Goal: Task Accomplishment & Management: Complete application form

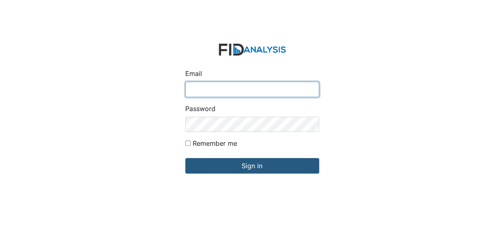
click at [205, 91] on input "Email" at bounding box center [252, 89] width 134 height 15
type input "[EMAIL_ADDRESS][DOMAIN_NAME]"
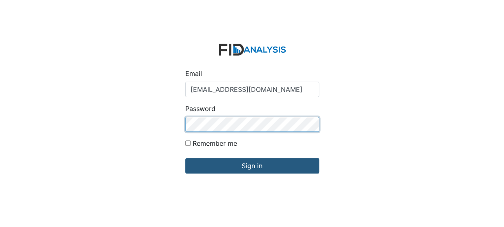
click at [185, 158] on input "Sign in" at bounding box center [252, 165] width 134 height 15
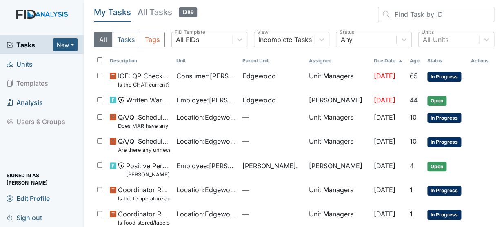
click at [25, 65] on span "Units" at bounding box center [20, 63] width 26 height 13
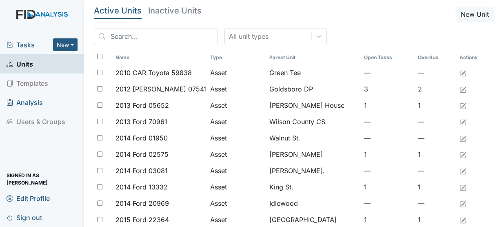
click at [25, 65] on span "Units" at bounding box center [20, 63] width 27 height 13
click at [137, 37] on input "search" at bounding box center [156, 36] width 124 height 15
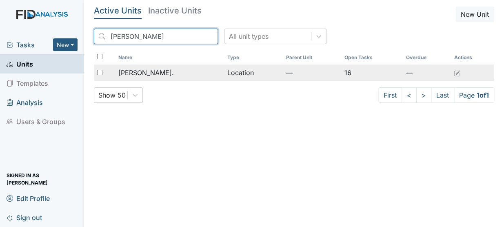
type input "[PERSON_NAME]"
click at [131, 71] on span "[PERSON_NAME]." at bounding box center [145, 73] width 55 height 10
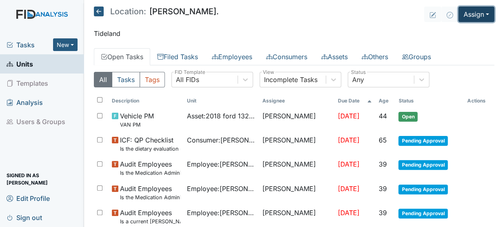
click at [469, 12] on button "Assign" at bounding box center [476, 14] width 36 height 15
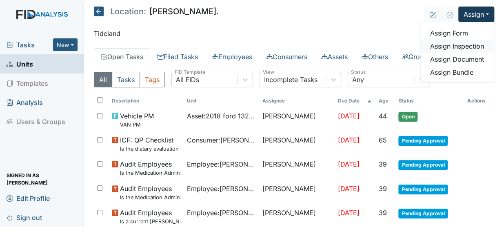
click at [445, 46] on link "Assign Inspection" at bounding box center [456, 46] width 73 height 13
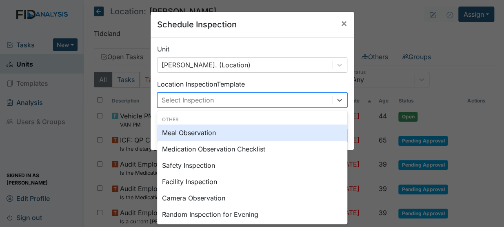
click at [315, 101] on div "Select Inspection" at bounding box center [244, 100] width 174 height 15
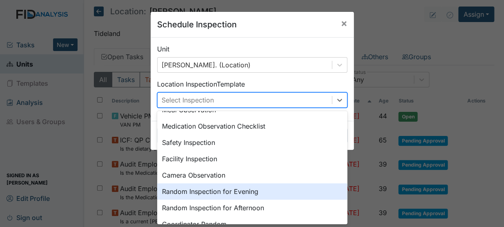
scroll to position [29, 0]
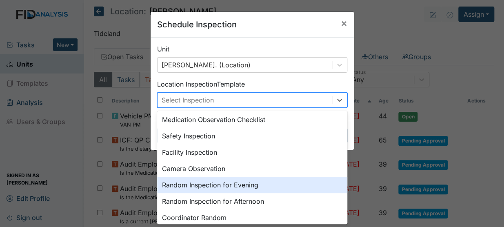
click at [250, 185] on div "Random Inspection for Evening" at bounding box center [252, 185] width 190 height 16
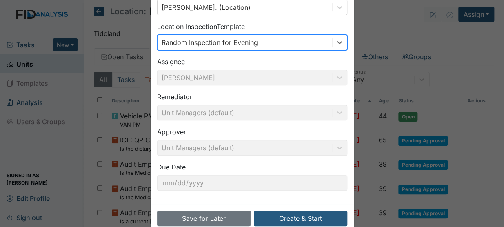
scroll to position [68, 0]
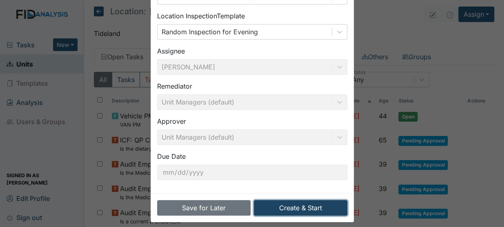
click at [314, 207] on button "Create & Start" at bounding box center [300, 207] width 93 height 15
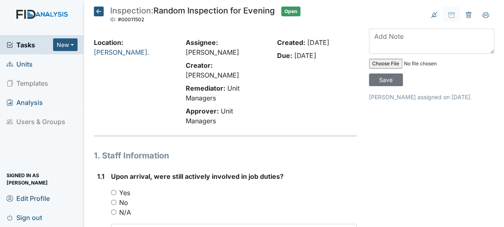
click at [113, 190] on input "Yes" at bounding box center [113, 192] width 5 height 5
radio input "true"
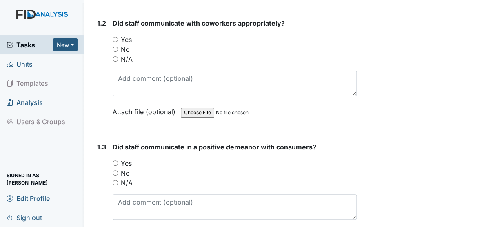
scroll to position [281, 0]
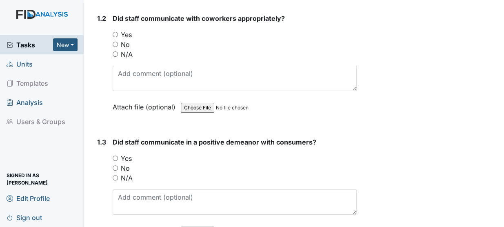
click at [115, 32] on input "Yes" at bounding box center [115, 34] width 5 height 5
radio input "true"
click at [115, 155] on input "Yes" at bounding box center [115, 157] width 5 height 5
radio input "true"
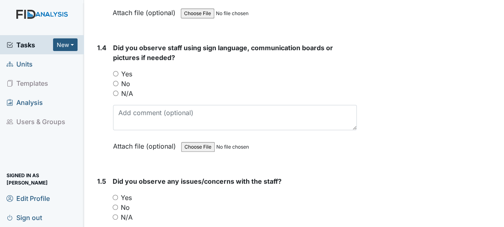
scroll to position [529, 0]
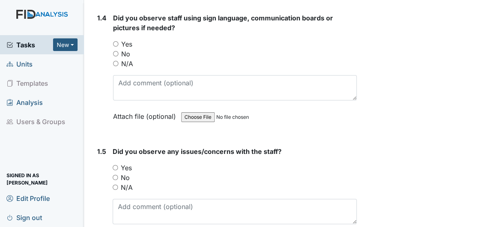
click at [116, 41] on input "Yes" at bounding box center [115, 43] width 5 height 5
radio input "true"
click at [117, 175] on input "No" at bounding box center [115, 177] width 5 height 5
radio input "true"
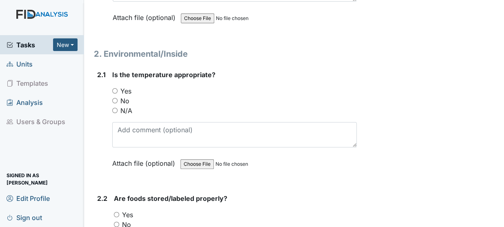
scroll to position [806, 0]
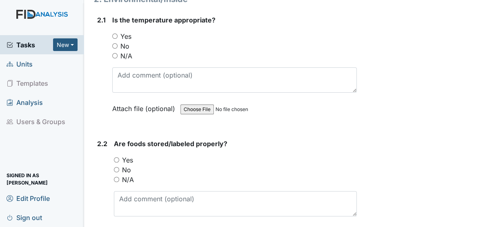
click at [114, 33] on input "Yes" at bounding box center [114, 35] width 5 height 5
radio input "true"
click at [116, 157] on input "Yes" at bounding box center [116, 159] width 5 height 5
radio input "true"
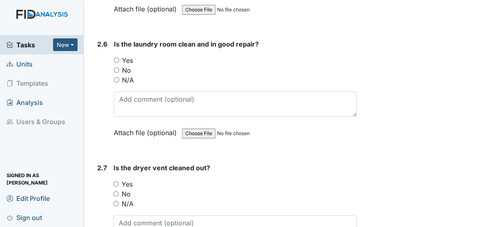
scroll to position [1434, 0]
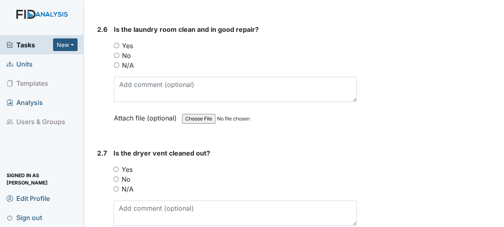
click at [117, 43] on input "Yes" at bounding box center [116, 45] width 5 height 5
radio input "true"
click at [116, 166] on input "Yes" at bounding box center [115, 168] width 5 height 5
radio input "true"
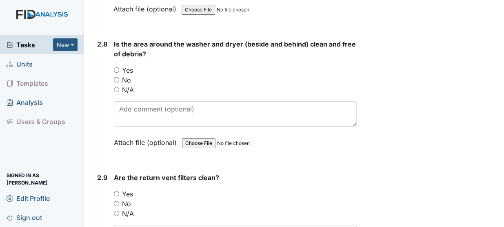
scroll to position [1681, 0]
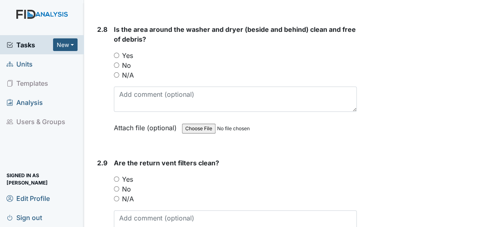
click at [115, 53] on input "Yes" at bounding box center [116, 55] width 5 height 5
radio input "true"
click at [116, 176] on input "Yes" at bounding box center [116, 178] width 5 height 5
radio input "true"
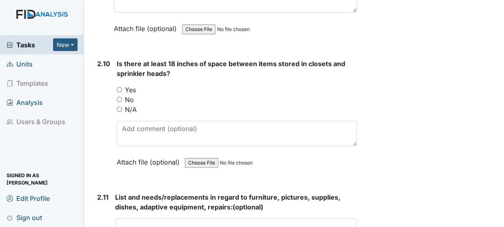
scroll to position [1933, 0]
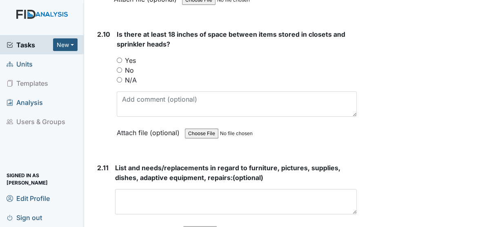
click at [117, 57] on input "Yes" at bounding box center [119, 59] width 5 height 5
radio input "true"
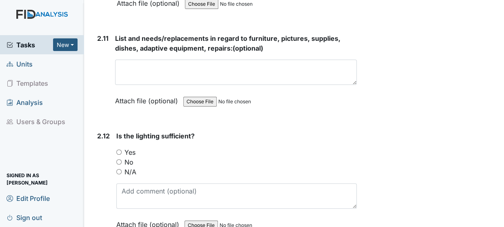
scroll to position [2066, 0]
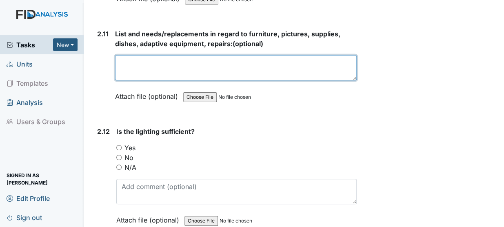
click at [156, 55] on textarea at bounding box center [235, 67] width 241 height 25
click at [156, 55] on textarea "NA" at bounding box center [235, 67] width 241 height 25
type textarea "NA"
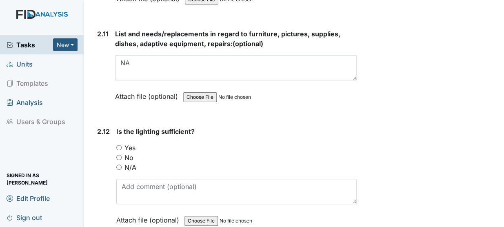
click at [116, 145] on input "Yes" at bounding box center [118, 147] width 5 height 5
radio input "true"
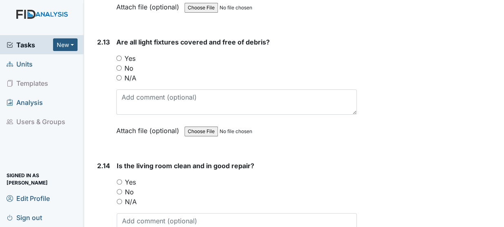
scroll to position [2284, 0]
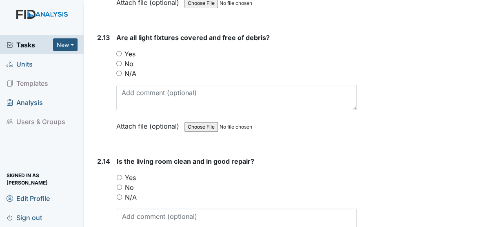
click at [118, 51] on input "Yes" at bounding box center [118, 53] width 5 height 5
radio input "true"
click at [119, 175] on input "Yes" at bounding box center [119, 177] width 5 height 5
radio input "true"
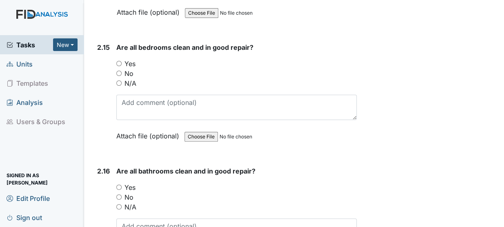
scroll to position [2526, 0]
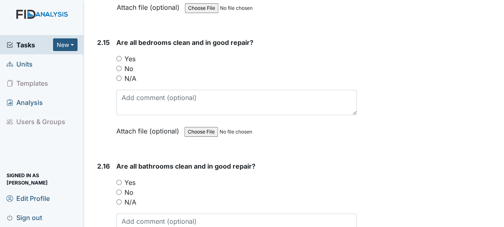
click at [119, 56] on input "Yes" at bounding box center [118, 58] width 5 height 5
radio input "true"
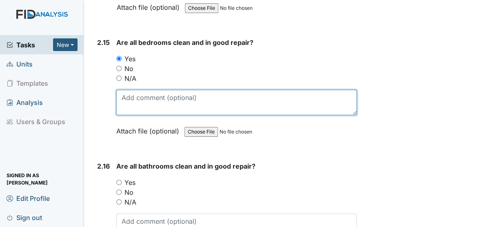
click at [135, 90] on textarea at bounding box center [236, 102] width 240 height 25
type textarea "One unused bed needs mattresses replaced"
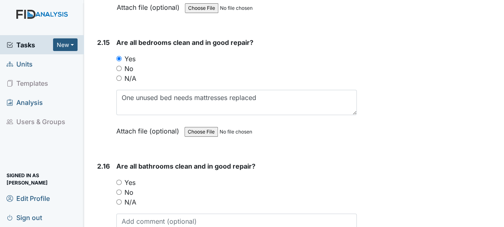
click at [118, 189] on input "No" at bounding box center [118, 191] width 5 height 5
radio input "true"
click at [127, 213] on textarea at bounding box center [236, 225] width 240 height 25
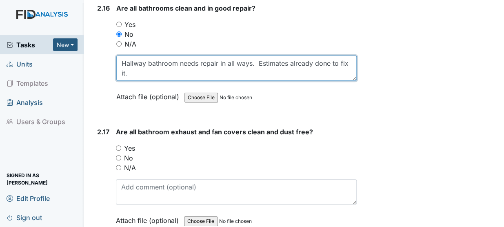
scroll to position [2728, 0]
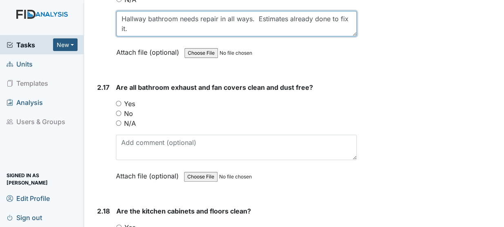
type textarea "Hallway bathroom needs repair in all ways. Estimates already done to fix it."
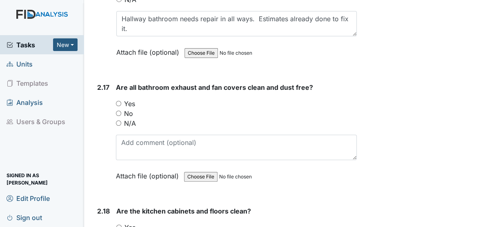
click at [117, 101] on input "Yes" at bounding box center [118, 103] width 5 height 5
radio input "true"
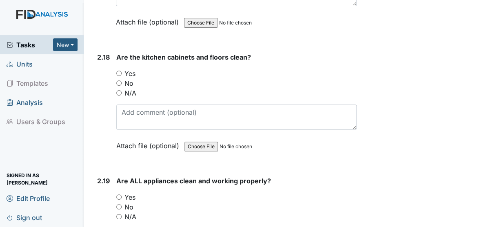
scroll to position [2916, 0]
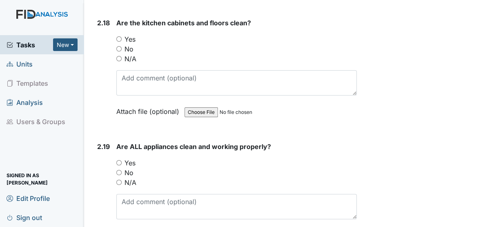
click at [117, 36] on input "Yes" at bounding box center [118, 38] width 5 height 5
radio input "true"
click at [118, 160] on input "Yes" at bounding box center [118, 162] width 5 height 5
radio input "true"
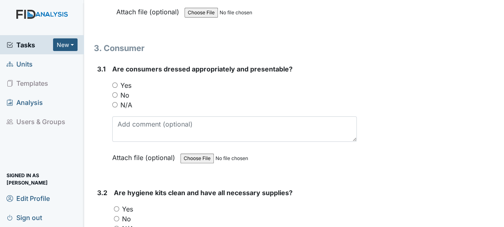
scroll to position [3154, 0]
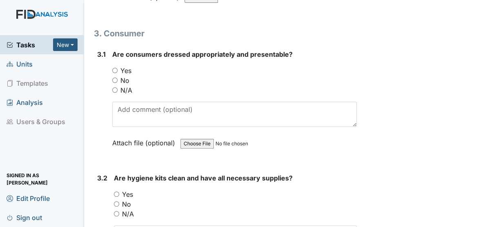
click at [114, 68] on input "Yes" at bounding box center [114, 70] width 5 height 5
radio input "true"
click at [117, 191] on input "Yes" at bounding box center [116, 193] width 5 height 5
radio input "true"
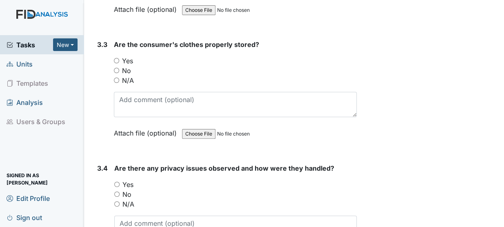
scroll to position [3425, 0]
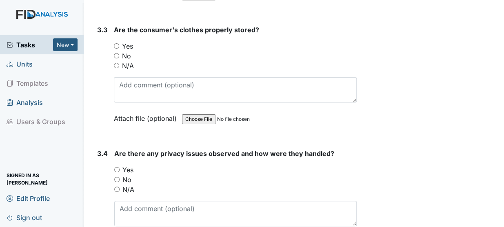
click at [116, 43] on input "Yes" at bounding box center [116, 45] width 5 height 5
radio input "true"
click at [117, 177] on input "No" at bounding box center [116, 179] width 5 height 5
radio input "true"
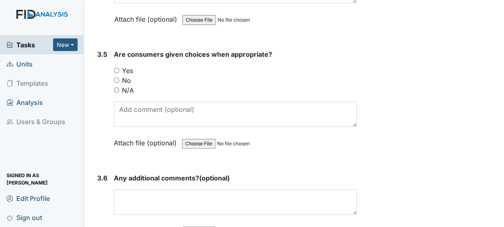
scroll to position [3653, 0]
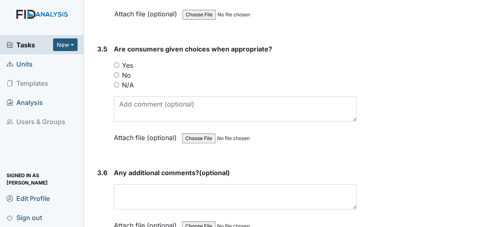
click at [117, 62] on input "Yes" at bounding box center [116, 64] width 5 height 5
radio input "true"
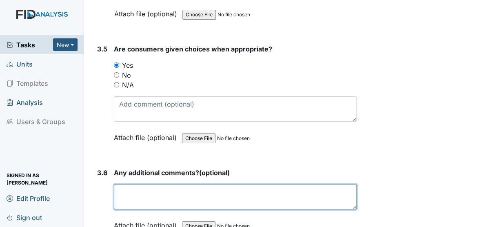
click at [197, 184] on textarea at bounding box center [235, 196] width 243 height 25
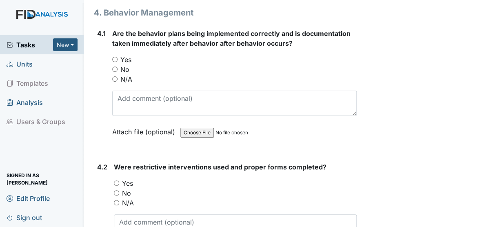
scroll to position [3905, 0]
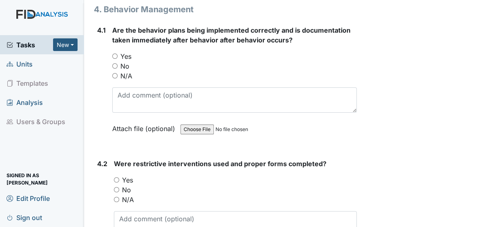
type textarea "NA"
click at [113, 73] on input "N/A" at bounding box center [114, 75] width 5 height 5
radio input "true"
click at [114, 197] on input "N/A" at bounding box center [116, 199] width 5 height 5
radio input "true"
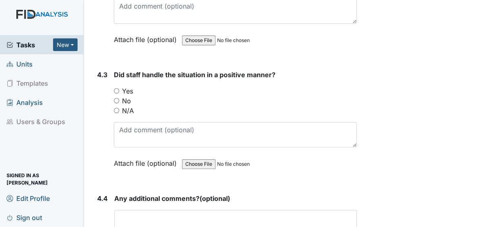
scroll to position [4157, 0]
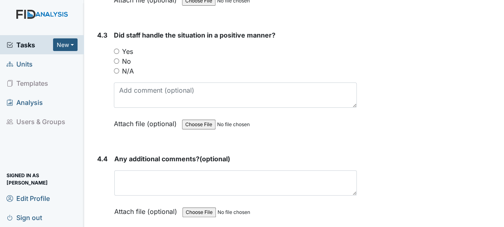
click at [117, 66] on div "N/A" at bounding box center [235, 71] width 243 height 10
click at [116, 68] on input "N/A" at bounding box center [116, 70] width 5 height 5
radio input "true"
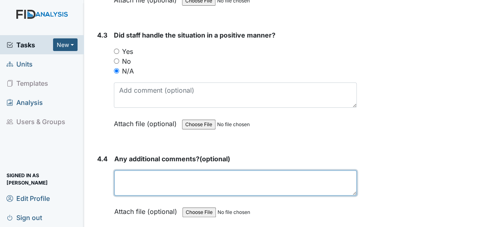
click at [122, 170] on textarea at bounding box center [235, 182] width 242 height 25
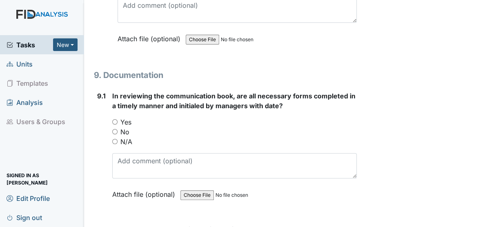
scroll to position [10201, 0]
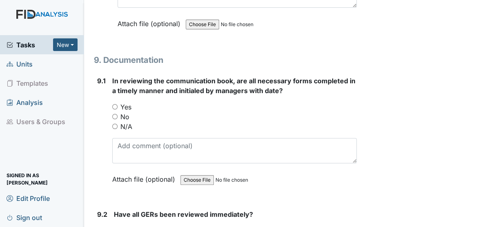
type textarea "Only normal actions observed so no behaviors to report."
click at [113, 104] on input "Yes" at bounding box center [114, 106] width 5 height 5
radio input "true"
click at [117, 226] on input "Yes" at bounding box center [116, 230] width 5 height 5
radio input "true"
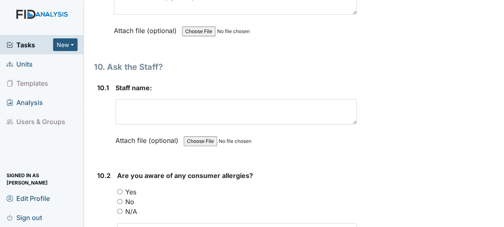
scroll to position [10488, 0]
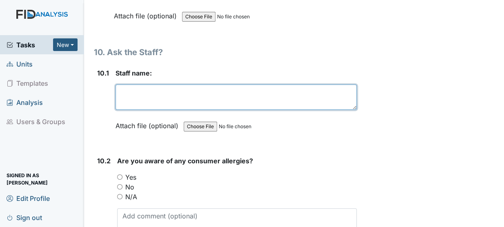
click at [124, 84] on textarea at bounding box center [235, 96] width 241 height 25
type textarea "Kamari"
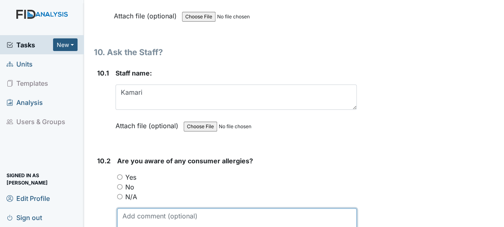
click at [130, 208] on textarea at bounding box center [236, 220] width 239 height 25
type textarea "Michael has medical"
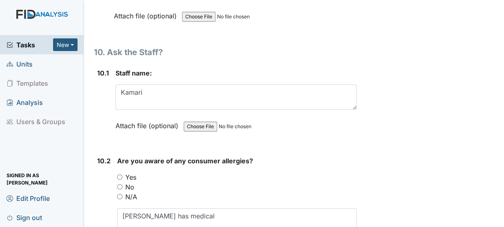
click at [117, 174] on input "Yes" at bounding box center [119, 176] width 5 height 5
radio input "true"
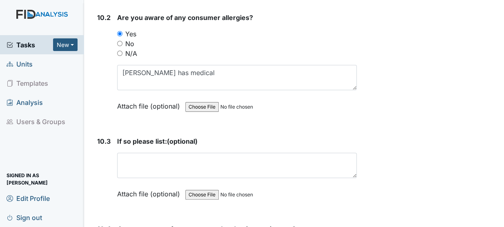
scroll to position [10611, 0]
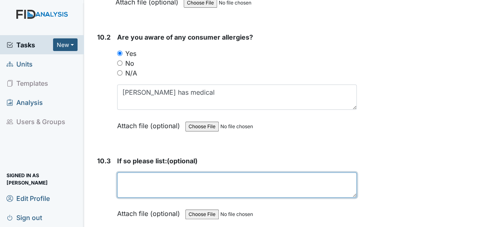
click at [161, 172] on textarea at bounding box center [236, 184] width 239 height 25
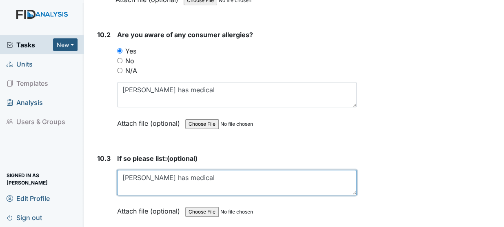
type textarea "Michael has medical"
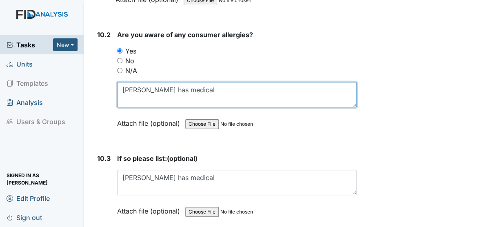
drag, startPoint x: 194, startPoint y: 46, endPoint x: 95, endPoint y: 41, distance: 99.2
click at [95, 41] on div "10.2 Are you aware of any consumer allergies? You must select one of the below …" at bounding box center [225, 85] width 263 height 110
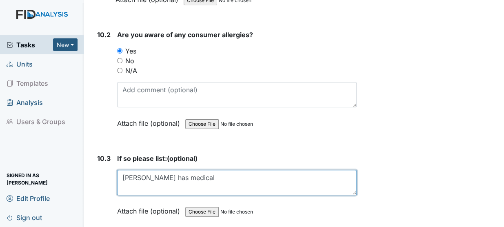
click at [193, 170] on textarea "Michael has medical" at bounding box center [236, 182] width 239 height 25
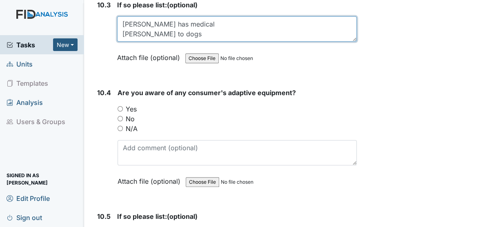
scroll to position [10801, 0]
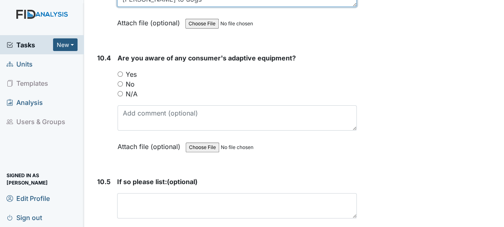
type textarea "Michael has medical Jason to dogs"
click at [119, 71] on input "Yes" at bounding box center [119, 73] width 5 height 5
radio input "true"
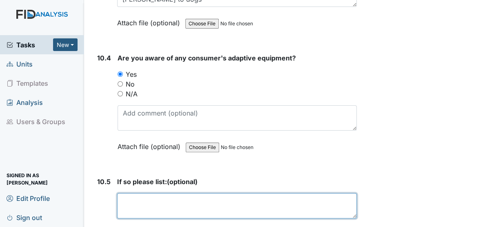
click at [125, 193] on textarea at bounding box center [236, 205] width 239 height 25
click at [125, 193] on textarea "gait belt Rg has gait belt" at bounding box center [236, 205] width 239 height 25
click at [122, 193] on textarea "gait belt Rg has gait belt" at bounding box center [236, 205] width 239 height 25
click at [185, 193] on textarea "MW gait belt RG has gait belt" at bounding box center [236, 205] width 239 height 25
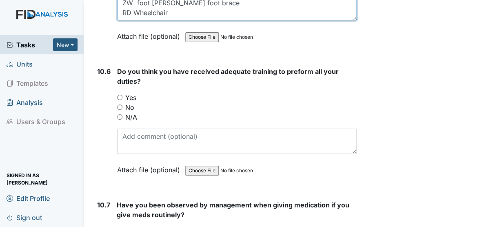
scroll to position [11014, 0]
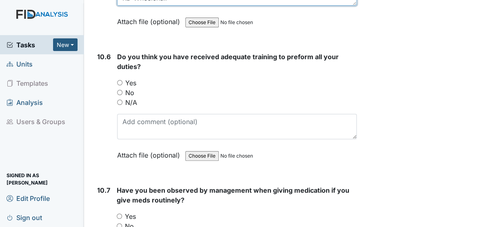
type textarea "MW gait belt RG has gait belt ZW foot brace RG foot brace RD Wheelchair"
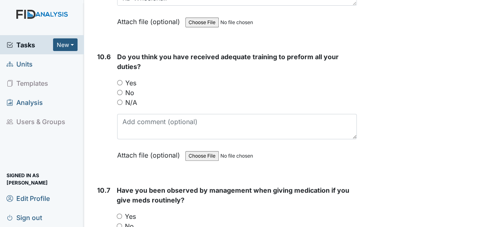
click at [119, 80] on input "Yes" at bounding box center [119, 82] width 5 height 5
radio input "true"
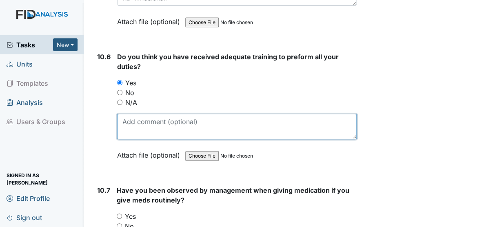
click at [123, 114] on textarea at bounding box center [236, 126] width 239 height 25
type textarea "As of so far."
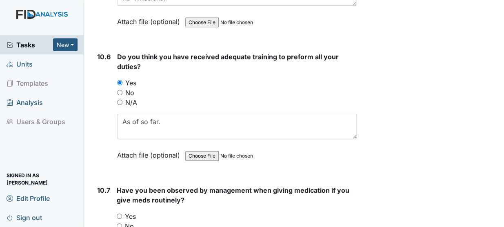
radio input "true"
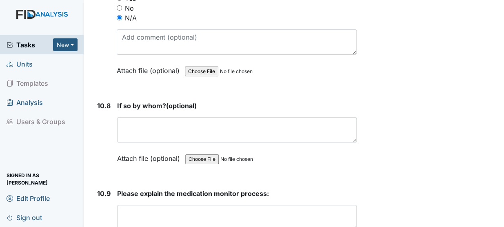
scroll to position [11258, 0]
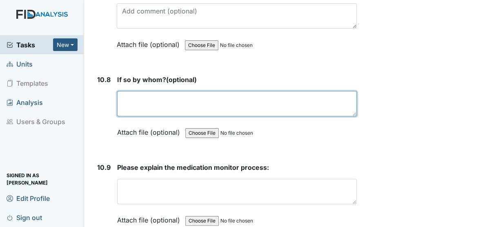
click at [152, 91] on textarea at bounding box center [236, 103] width 239 height 25
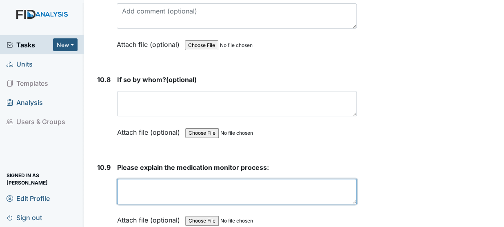
click at [134, 179] on textarea at bounding box center [236, 191] width 239 height 25
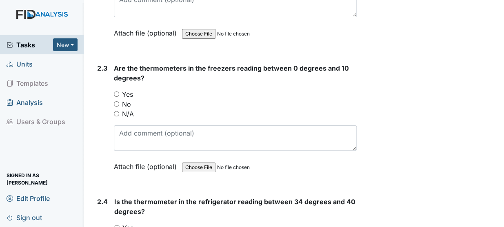
scroll to position [984, 0]
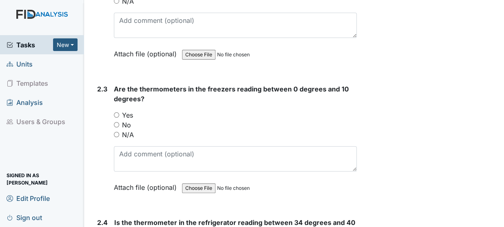
type textarea "Has not done yet, but explained"
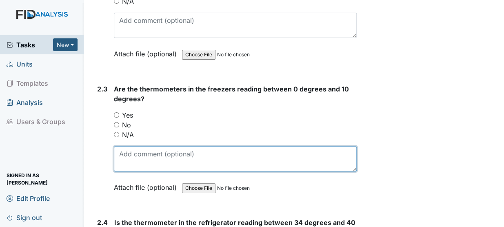
click at [123, 146] on textarea at bounding box center [235, 158] width 243 height 25
click at [157, 146] on textarea "-8" at bounding box center [235, 158] width 243 height 25
type textarea "-8"
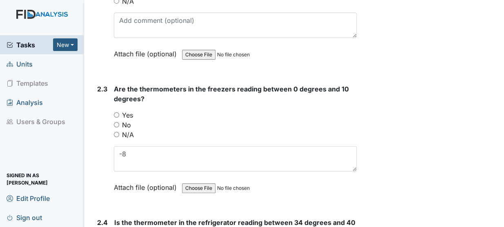
click at [115, 122] on input "No" at bounding box center [116, 124] width 5 height 5
radio input "true"
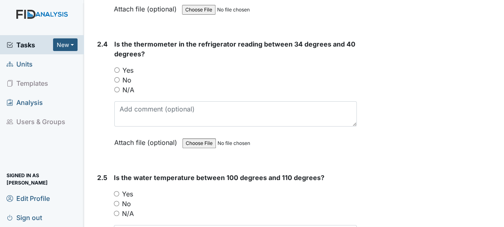
scroll to position [1177, 0]
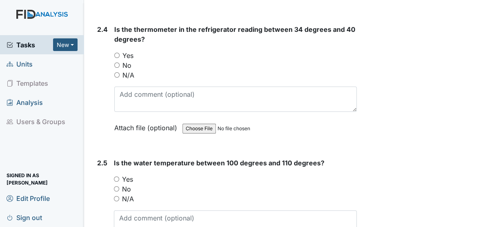
click at [118, 53] on input "Yes" at bounding box center [116, 55] width 5 height 5
radio input "true"
click at [119, 73] on div "Is the thermometer in the refrigerator reading between 34 degrees and 40 degree…" at bounding box center [235, 81] width 242 height 114
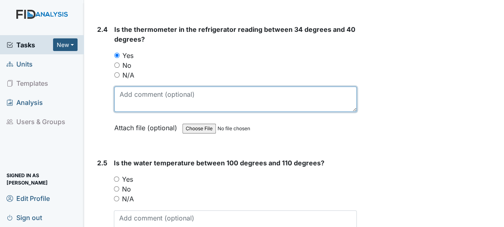
click at [120, 86] on textarea at bounding box center [235, 98] width 242 height 25
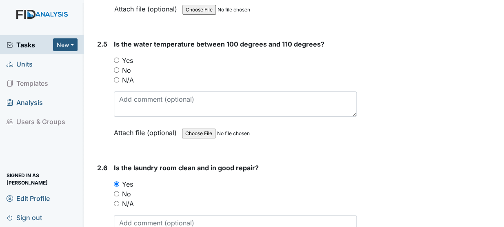
scroll to position [1300, 0]
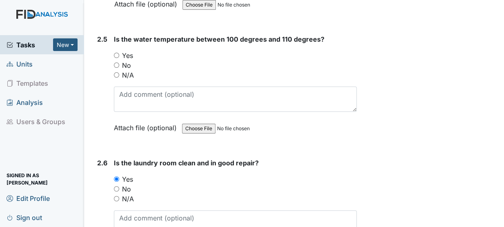
type textarea "40"
click at [117, 53] on input "Yes" at bounding box center [116, 55] width 5 height 5
radio input "true"
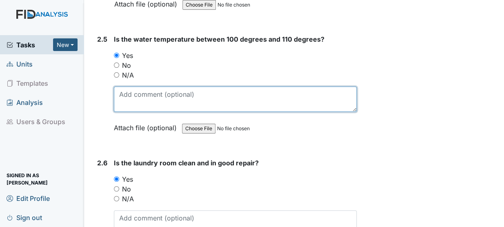
click at [121, 86] on textarea at bounding box center [235, 98] width 243 height 25
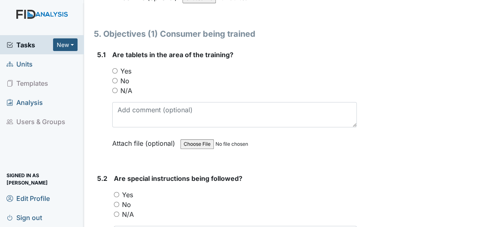
scroll to position [4374, 0]
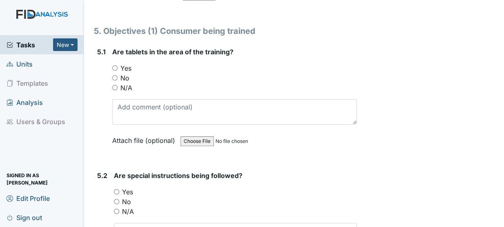
type textarea "105"
